Goal: Information Seeking & Learning: Learn about a topic

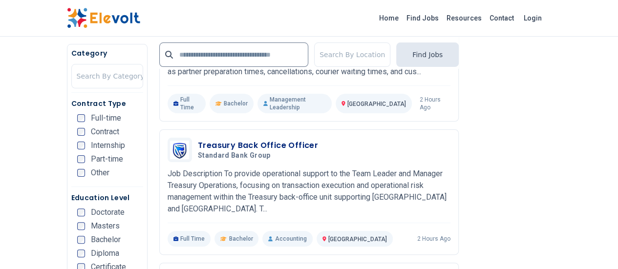
scroll to position [1884, 0]
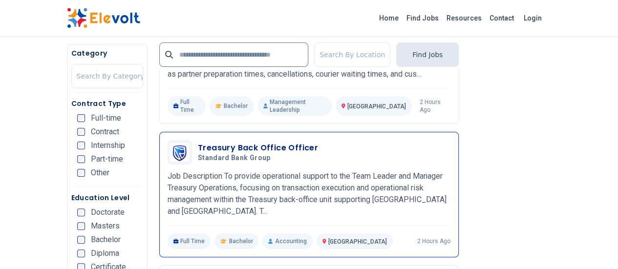
click at [364, 171] on p "Job Description To provide operational support to the Team Leader and Manager T…" at bounding box center [309, 194] width 283 height 47
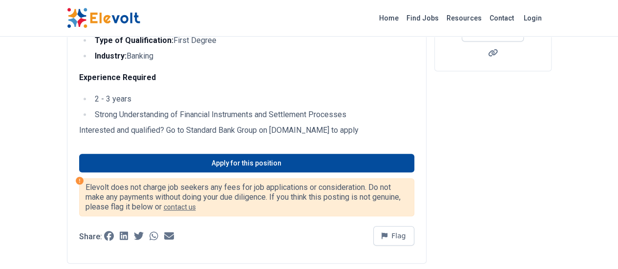
scroll to position [224, 0]
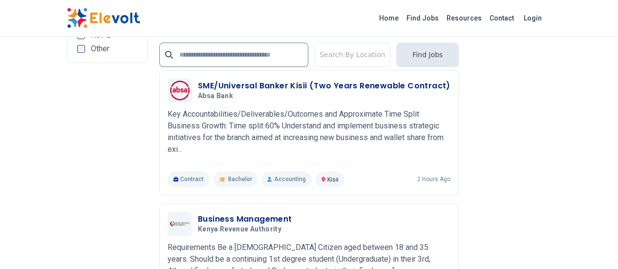
scroll to position [2379, 0]
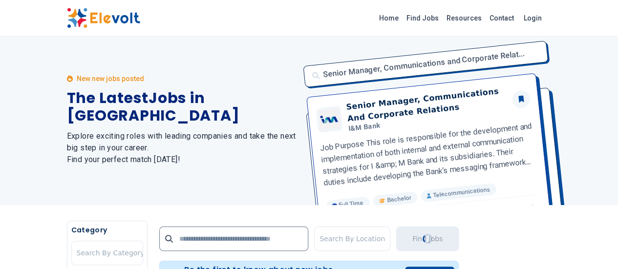
scroll to position [0, 0]
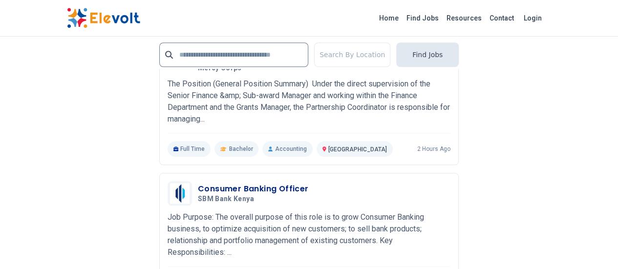
scroll to position [2230, 0]
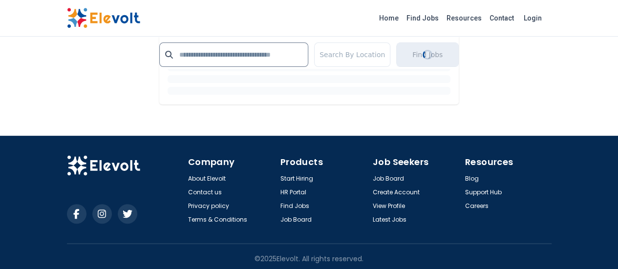
scroll to position [1619, 0]
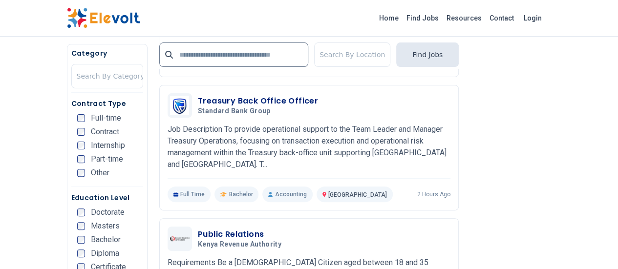
scroll to position [1929, 0]
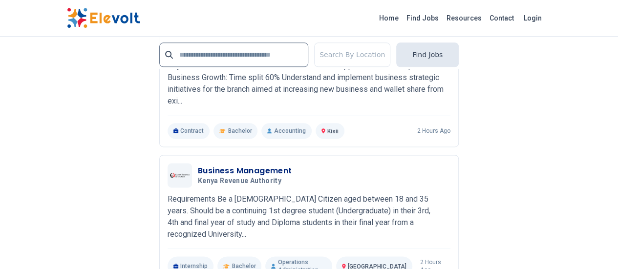
scroll to position [2411, 0]
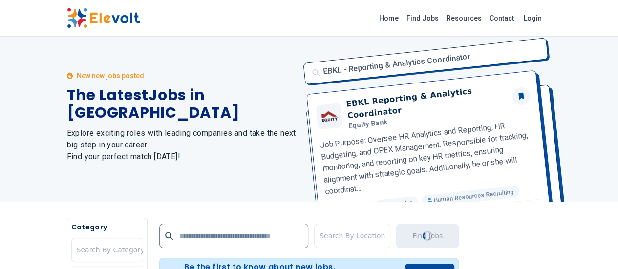
scroll to position [0, 0]
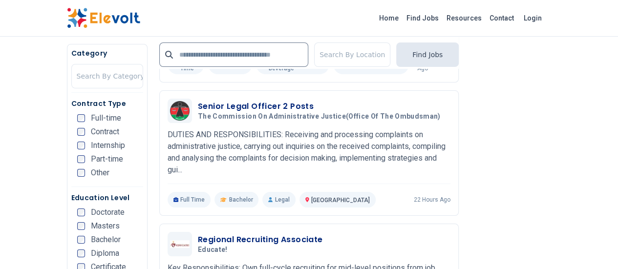
scroll to position [1827, 0]
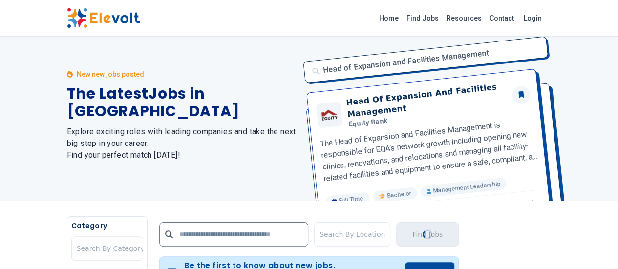
scroll to position [0, 0]
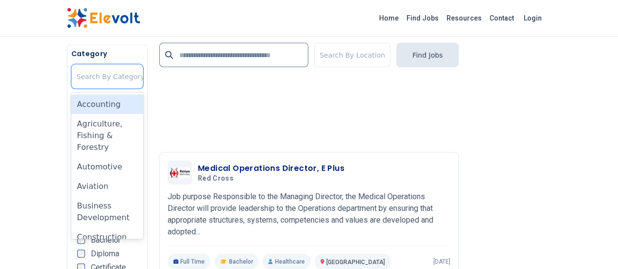
scroll to position [904, 0]
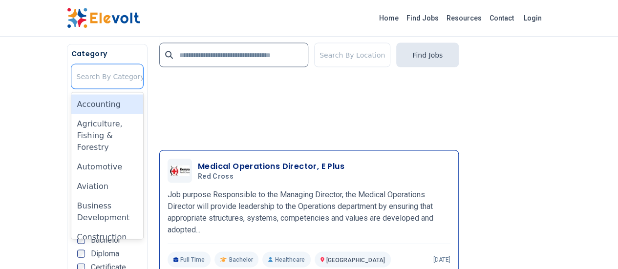
click at [401, 189] on p "Job purpose Responsible to the Managing Director, the Medical Operations Direct…" at bounding box center [309, 212] width 283 height 47
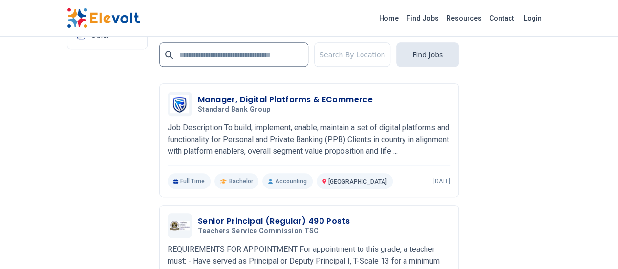
scroll to position [2198, 0]
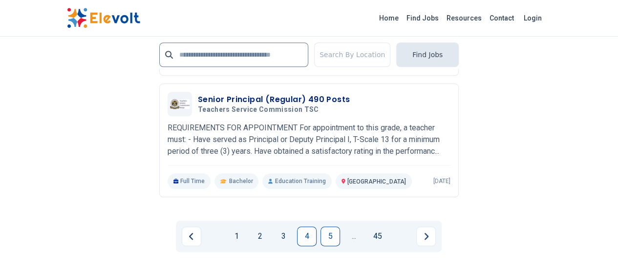
click at [325, 227] on link "5" at bounding box center [331, 237] width 20 height 20
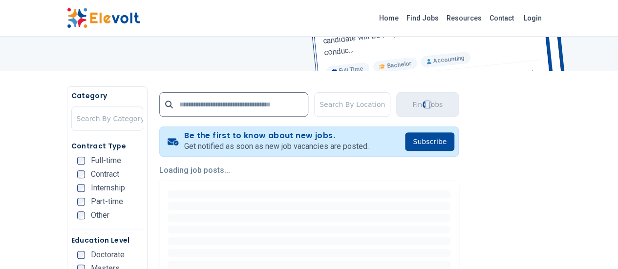
scroll to position [72, 0]
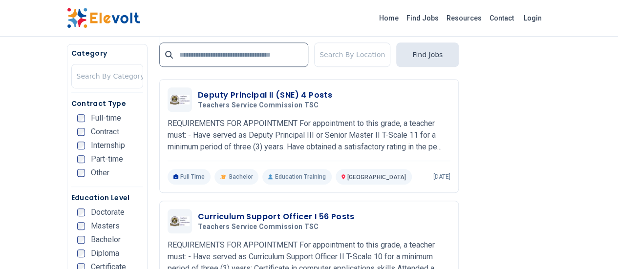
click at [59, 22] on div "Home Find Jobs Resources Contact Login" at bounding box center [309, 18] width 501 height 21
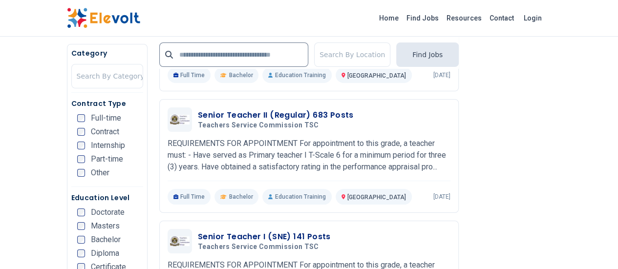
scroll to position [1771, 0]
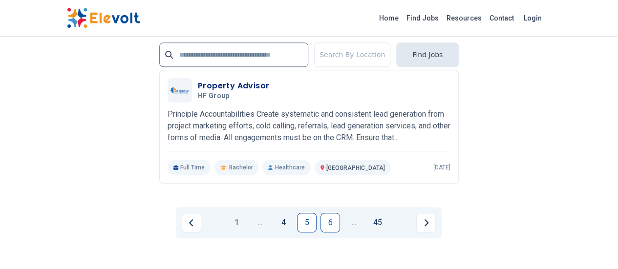
click at [329, 213] on link "6" at bounding box center [331, 223] width 20 height 20
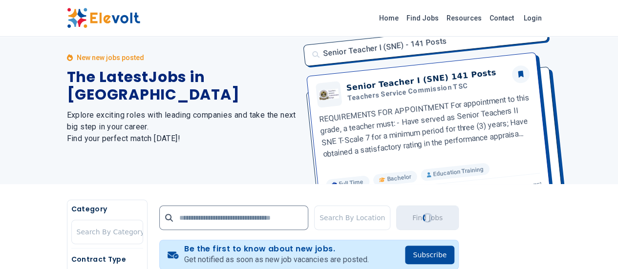
scroll to position [0, 0]
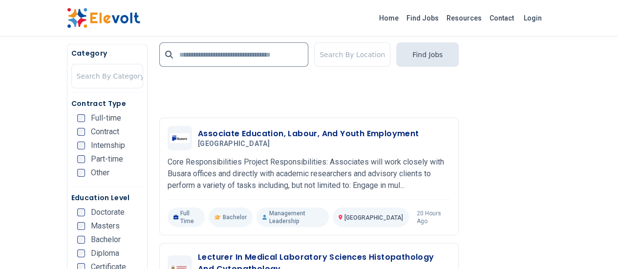
scroll to position [1543, 0]
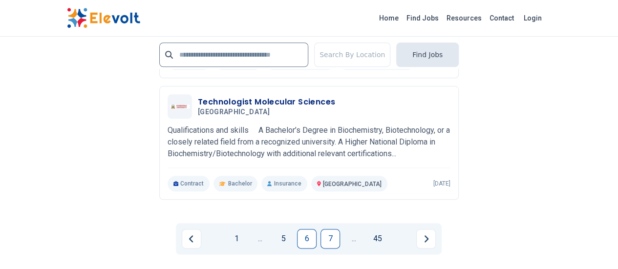
click at [326, 229] on link "7" at bounding box center [331, 239] width 20 height 20
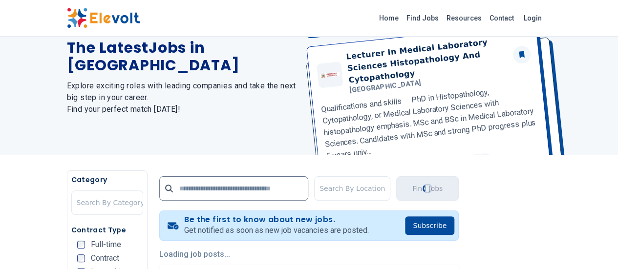
scroll to position [20, 0]
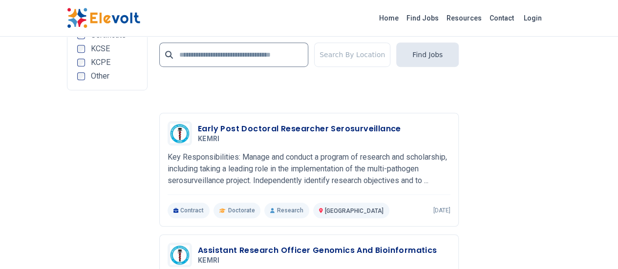
scroll to position [2141, 0]
